Goal: Task Accomplishment & Management: Use online tool/utility

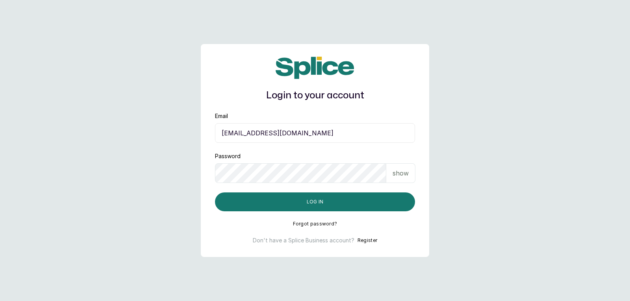
click at [412, 178] on div "show" at bounding box center [400, 173] width 29 height 20
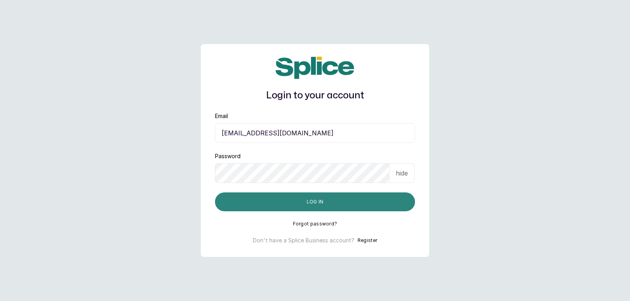
click at [400, 200] on button "Log in" at bounding box center [315, 201] width 200 height 19
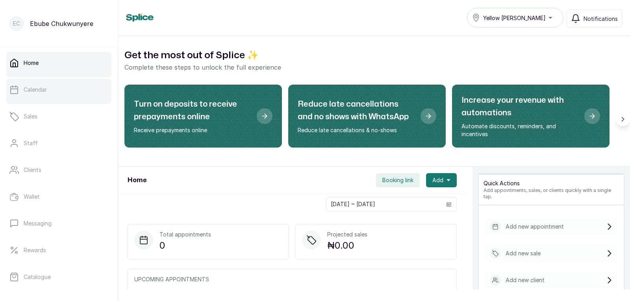
click at [54, 93] on link "Calendar" at bounding box center [58, 90] width 105 height 22
